Goal: Navigation & Orientation: Find specific page/section

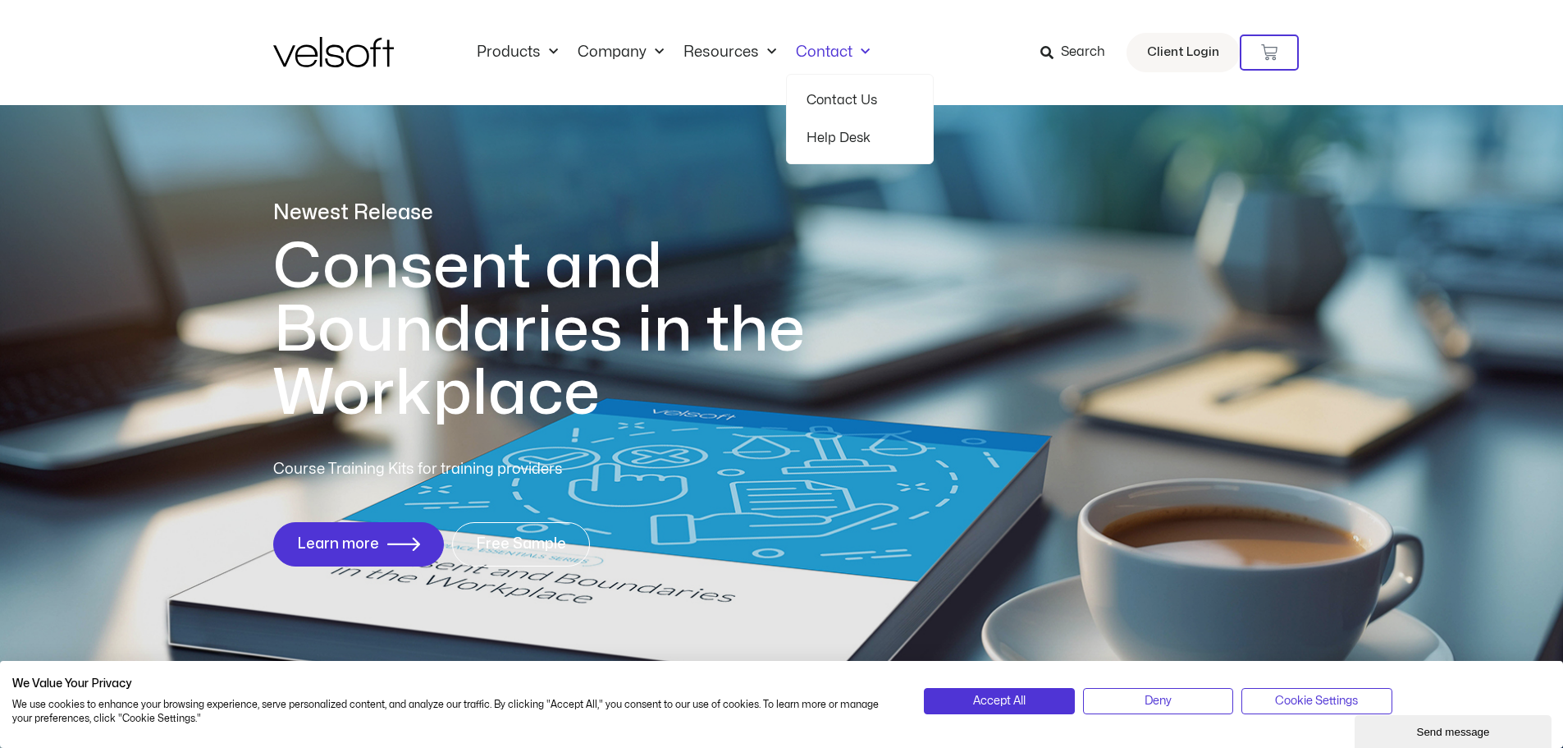
click at [860, 47] on span "Menu" at bounding box center [861, 52] width 17 height 27
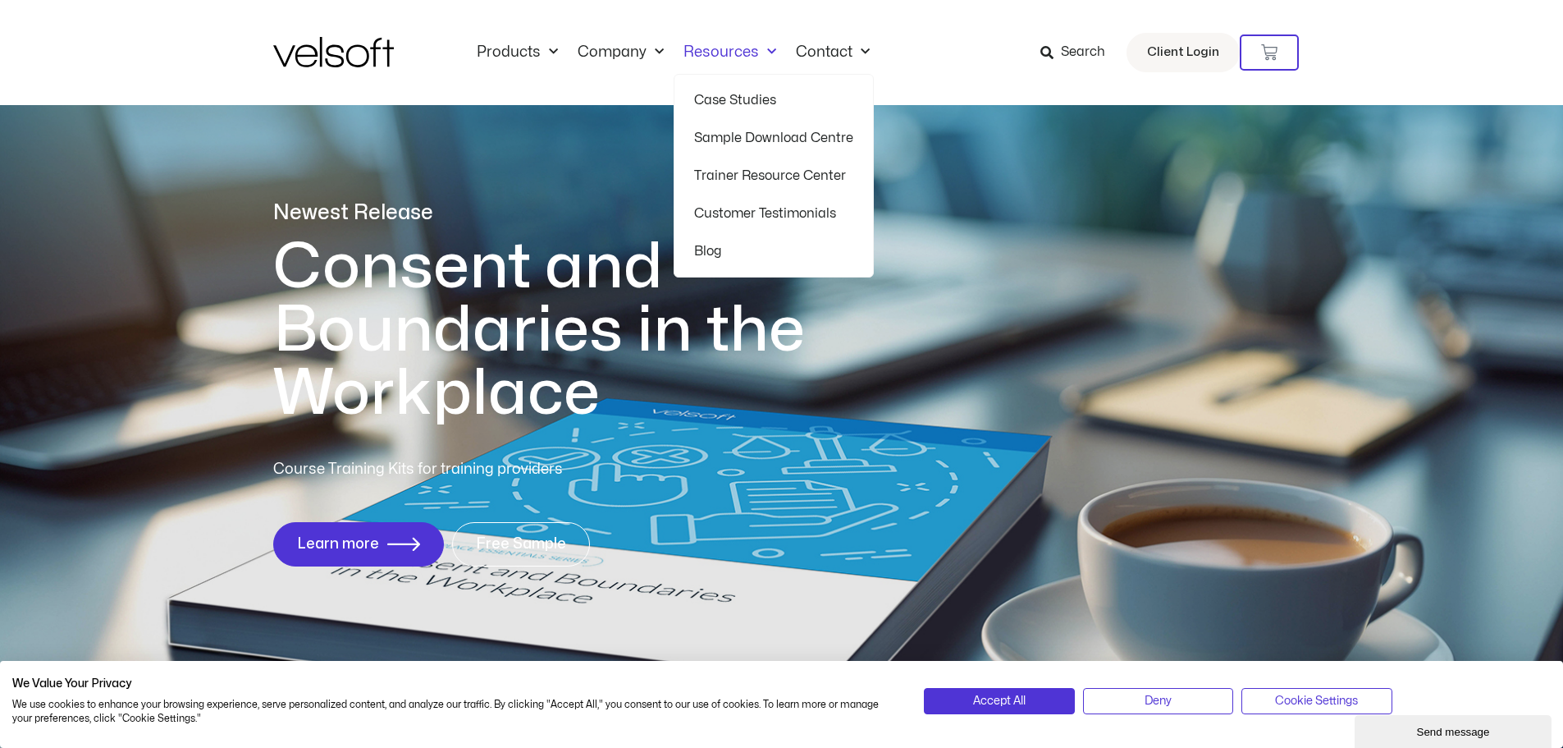
click at [766, 53] on span "Menu" at bounding box center [767, 52] width 17 height 27
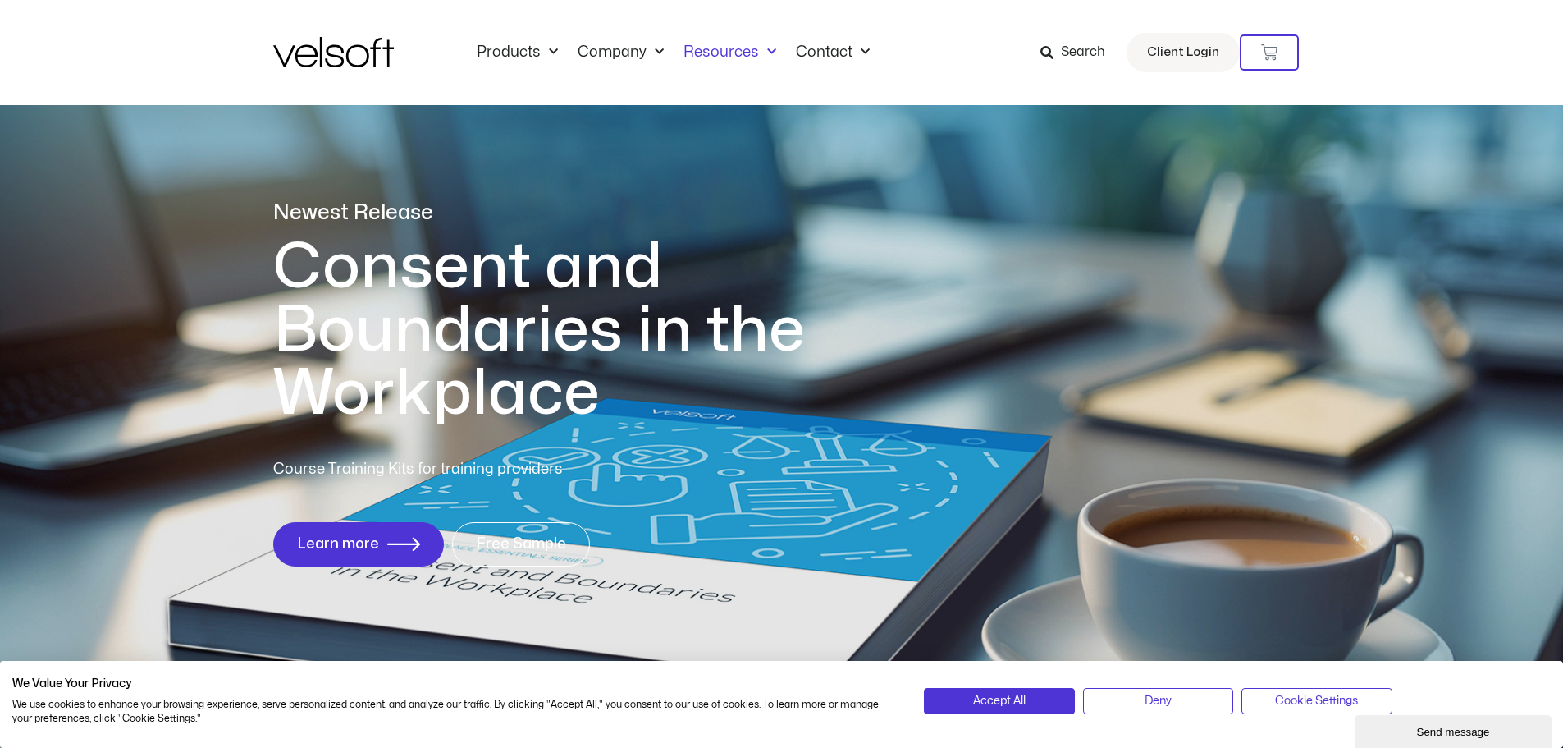
click at [766, 53] on span "Menu" at bounding box center [767, 52] width 17 height 27
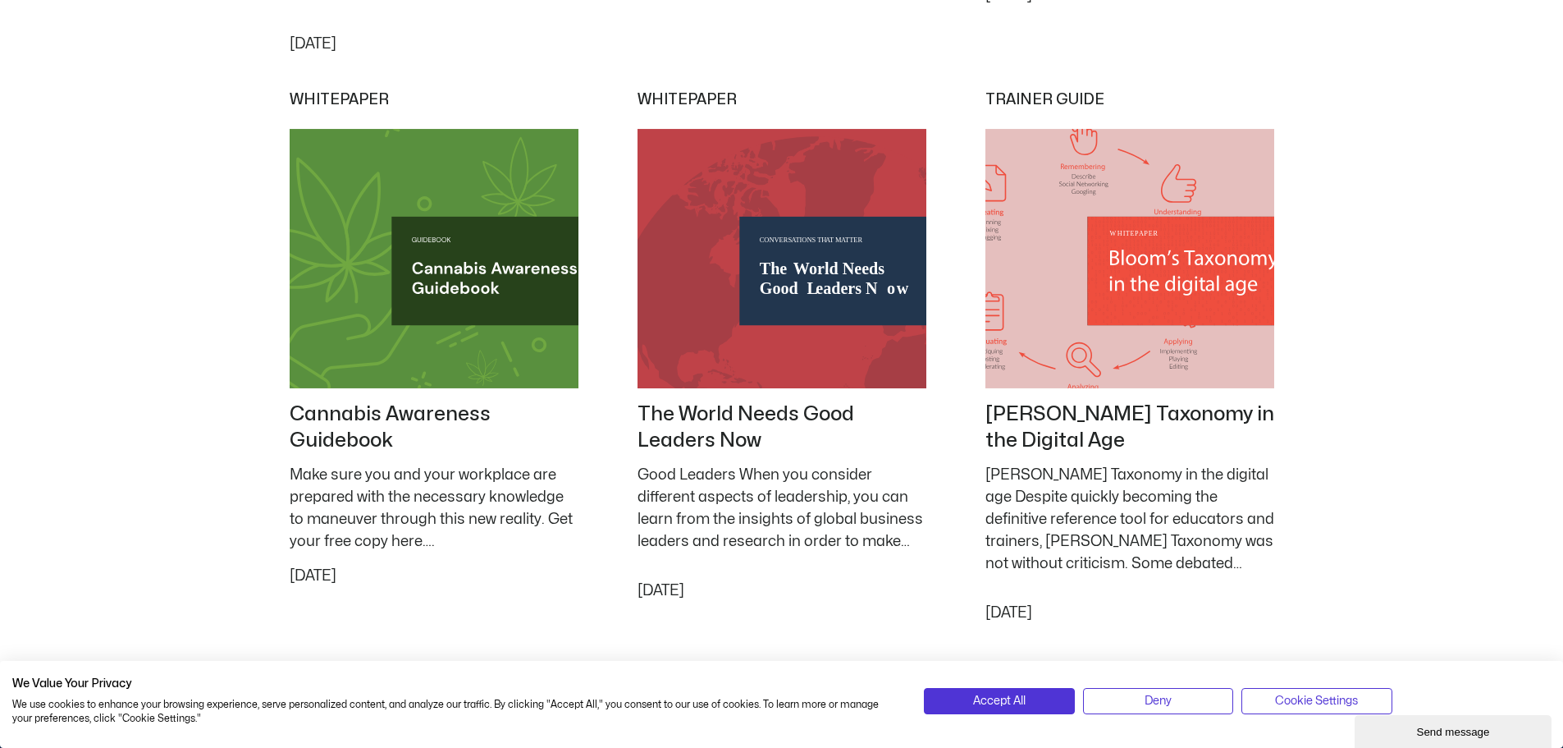
scroll to position [2298, 0]
click at [1013, 698] on span "Accept All" at bounding box center [999, 701] width 53 height 18
